Goal: Transaction & Acquisition: Purchase product/service

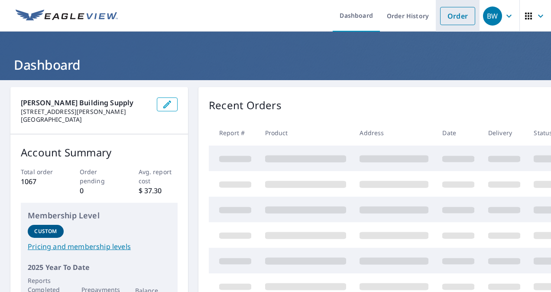
click at [451, 13] on link "Order" at bounding box center [457, 16] width 35 height 18
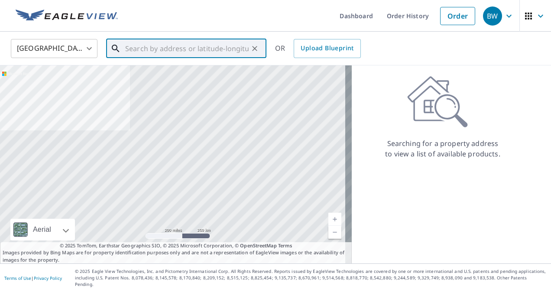
click at [152, 51] on input "text" at bounding box center [187, 48] width 124 height 24
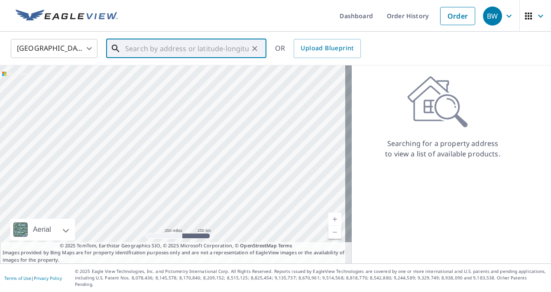
click at [150, 49] on input "text" at bounding box center [187, 48] width 124 height 24
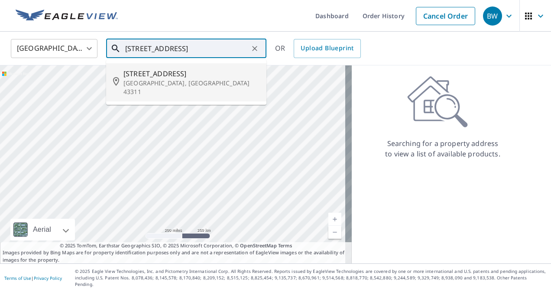
click at [148, 78] on span "[STREET_ADDRESS]" at bounding box center [192, 73] width 136 height 10
type input "[STREET_ADDRESS]"
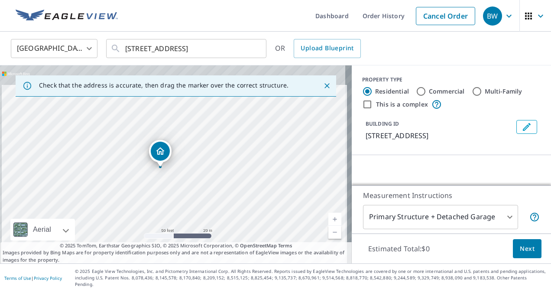
drag, startPoint x: 160, startPoint y: 145, endPoint x: 161, endPoint y: 194, distance: 49.0
click at [162, 192] on div "[STREET_ADDRESS]" at bounding box center [176, 164] width 352 height 198
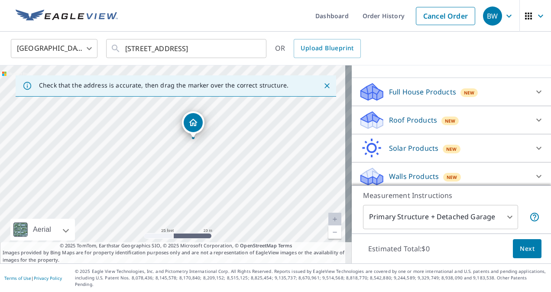
scroll to position [85, 0]
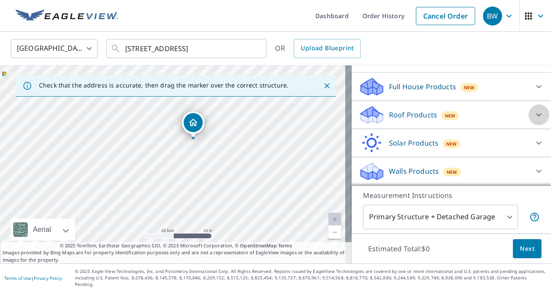
click at [537, 117] on icon at bounding box center [539, 115] width 5 height 3
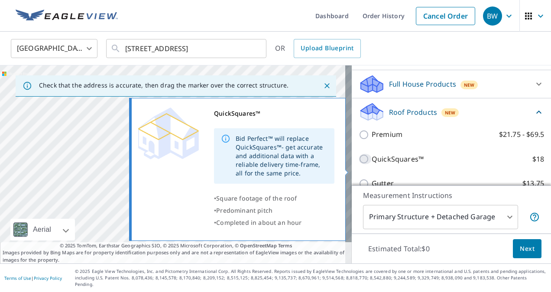
click at [359, 164] on input "QuickSquares™ $18" at bounding box center [365, 159] width 13 height 10
checkbox input "true"
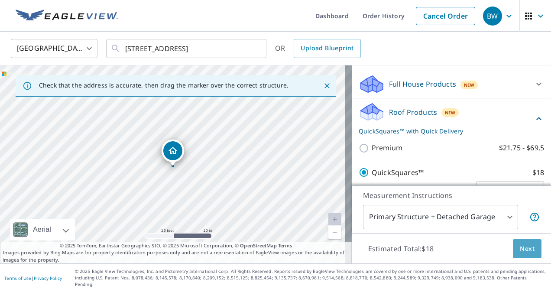
click at [525, 254] on span "Next" at bounding box center [527, 249] width 15 height 11
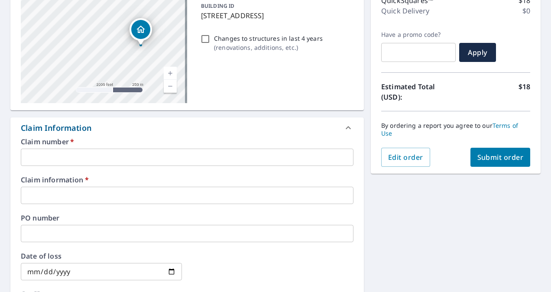
scroll to position [130, 0]
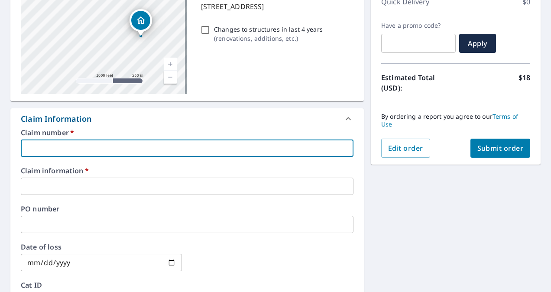
click at [44, 148] on input "text" at bounding box center [187, 148] width 333 height 17
type input "7"
checkbox input "true"
type input "79"
checkbox input "true"
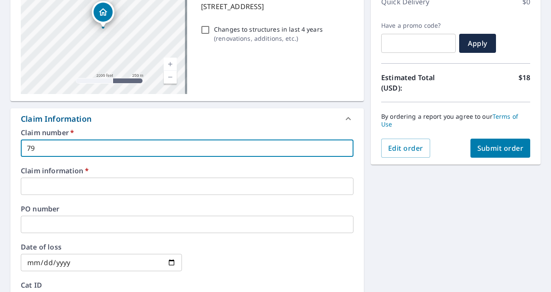
type input "795"
checkbox input "true"
type input "79"
checkbox input "true"
type input "794"
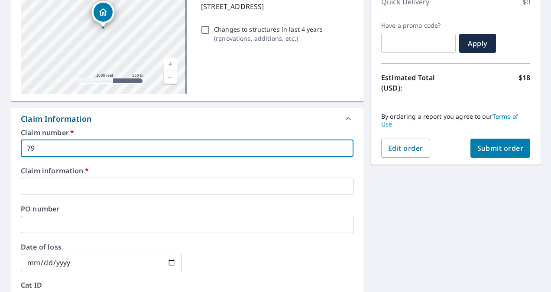
checkbox input "true"
type input "7941"
checkbox input "true"
type input "79417"
checkbox input "true"
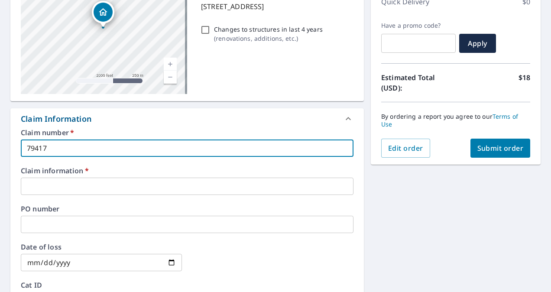
type input "794173"
checkbox input "true"
type input "7941731"
checkbox input "true"
type input "7941731"
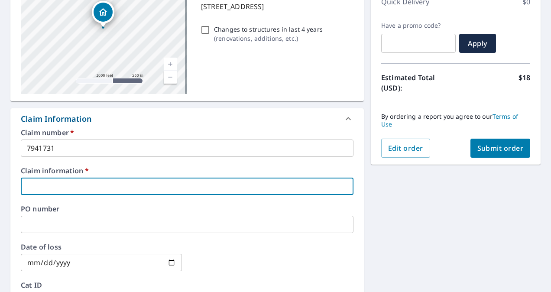
type input "r"
checkbox input "true"
type input "ri"
checkbox input "true"
type input "ric"
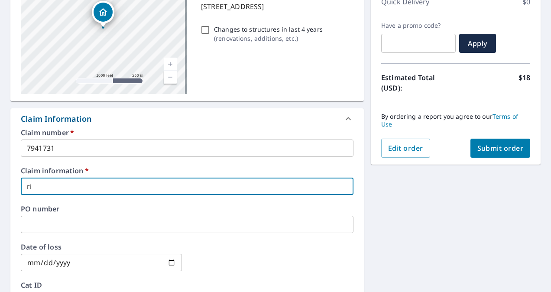
checkbox input "true"
type input "rich"
checkbox input "true"
type input "[PERSON_NAME]"
checkbox input "true"
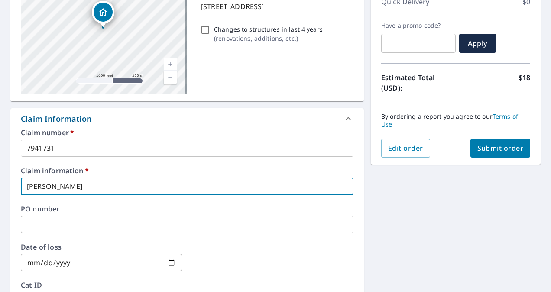
type input "richar"
checkbox input "true"
type input "[PERSON_NAME]"
checkbox input "true"
type input "[PERSON_NAME]"
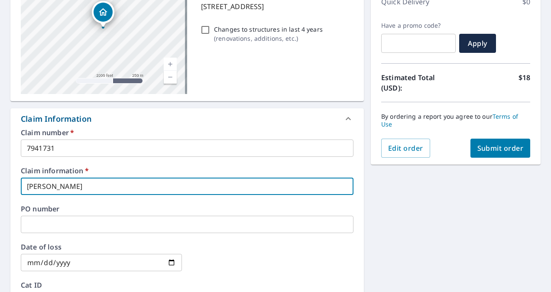
checkbox input "true"
type input "[PERSON_NAME]"
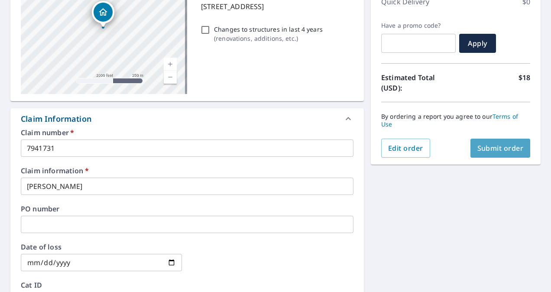
click at [505, 145] on span "Submit order" at bounding box center [501, 148] width 46 height 10
checkbox input "true"
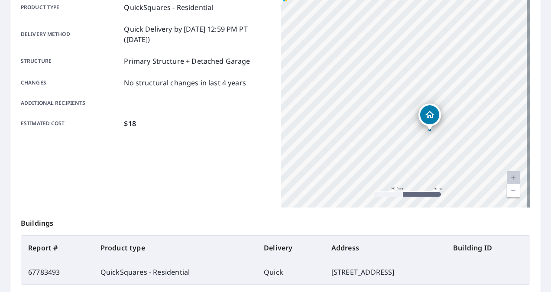
drag, startPoint x: 436, startPoint y: 89, endPoint x: 400, endPoint y: 159, distance: 78.9
click at [400, 159] on div "[STREET_ADDRESS]" at bounding box center [406, 99] width 250 height 217
